Goal: Task Accomplishment & Management: Use online tool/utility

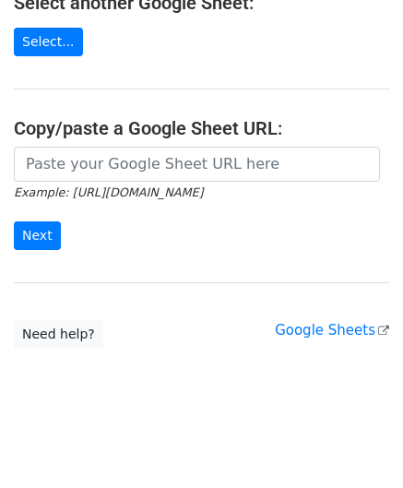
scroll to position [242, 0]
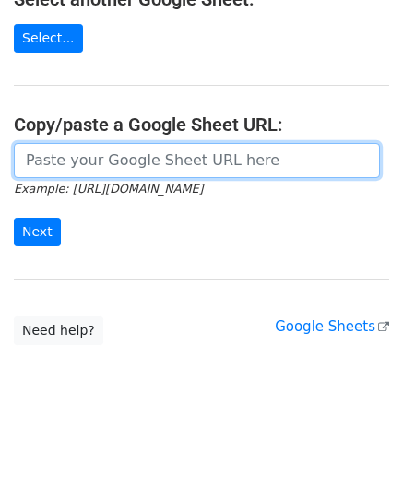
click at [91, 157] on input "url" at bounding box center [197, 160] width 366 height 35
paste input "https://docs.google.com/spreadsheets/d/1SFGF7laVz3hawhk58xy-m7Qv7bHS3qqHppN91_o…"
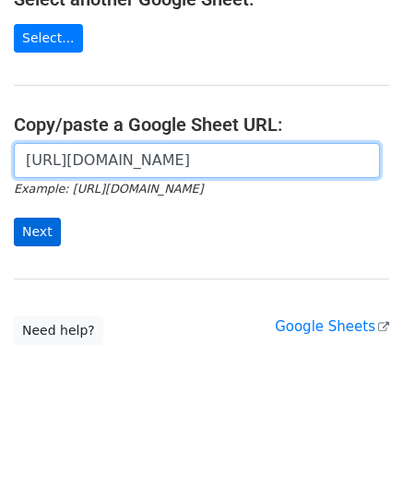
scroll to position [0, 408]
type input "https://docs.google.com/spreadsheets/d/1SFGF7laVz3hawhk58xy-m7Qv7bHS3qqHppN91_o…"
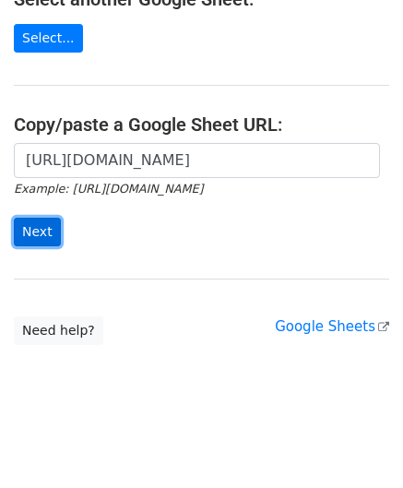
click at [35, 228] on input "Next" at bounding box center [37, 232] width 47 height 29
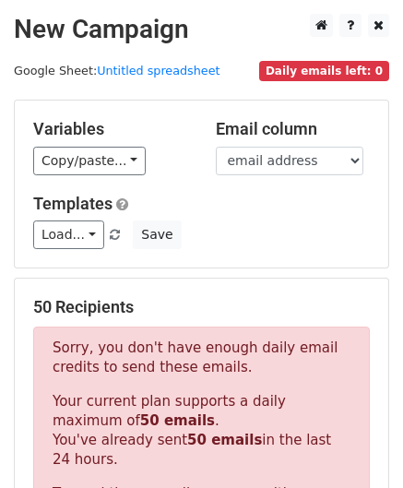
scroll to position [622, 0]
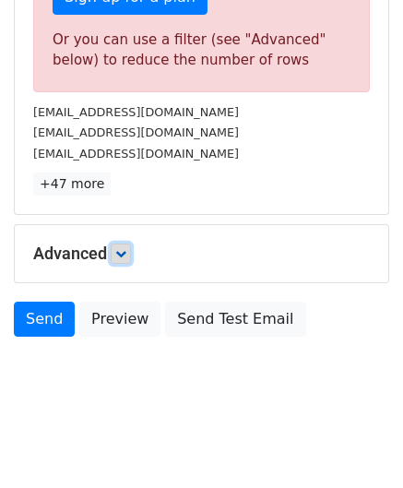
click at [123, 248] on icon at bounding box center [120, 253] width 11 height 11
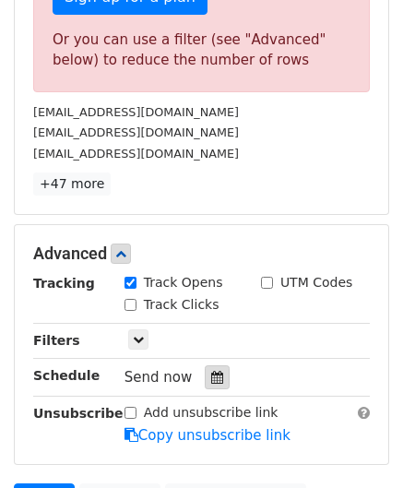
click at [211, 371] on icon at bounding box center [217, 377] width 12 height 13
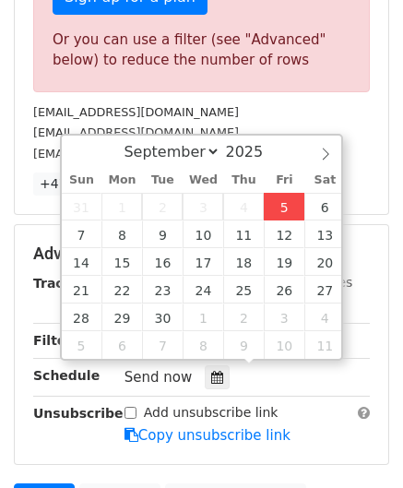
type input "[DATE] 12:00"
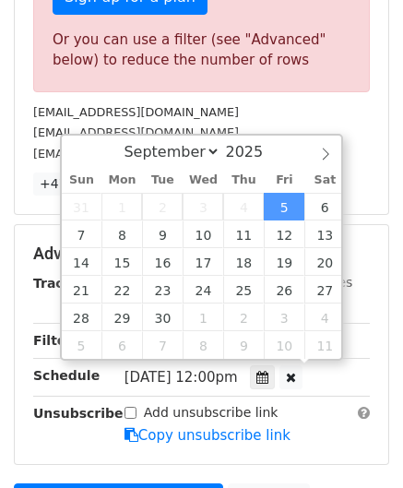
scroll to position [0, 0]
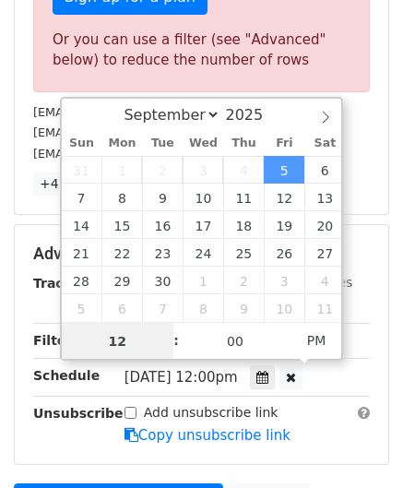
paste input "0"
type input "10"
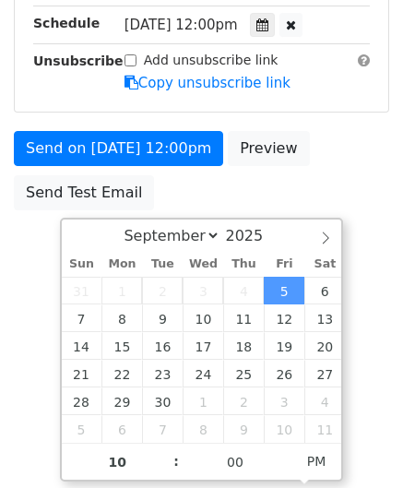
type input "[DATE] 22:00"
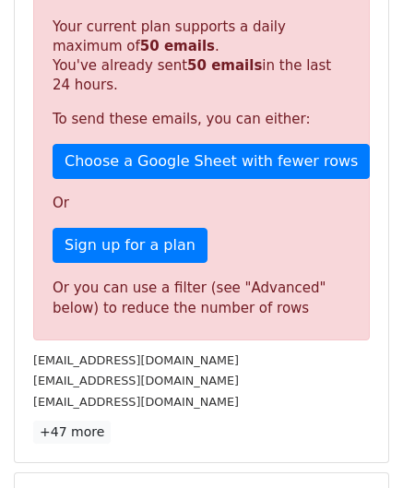
scroll to position [846, 0]
